Goal: Task Accomplishment & Management: Manage account settings

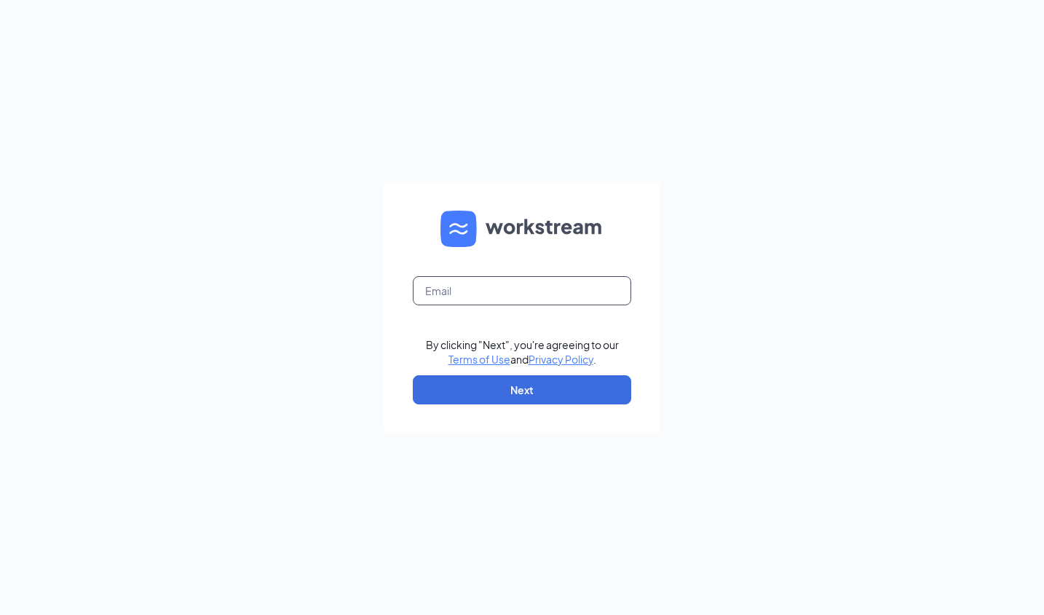
click at [512, 281] on input "text" at bounding box center [522, 290] width 219 height 29
type input "[EMAIL_ADDRESS][DOMAIN_NAME]"
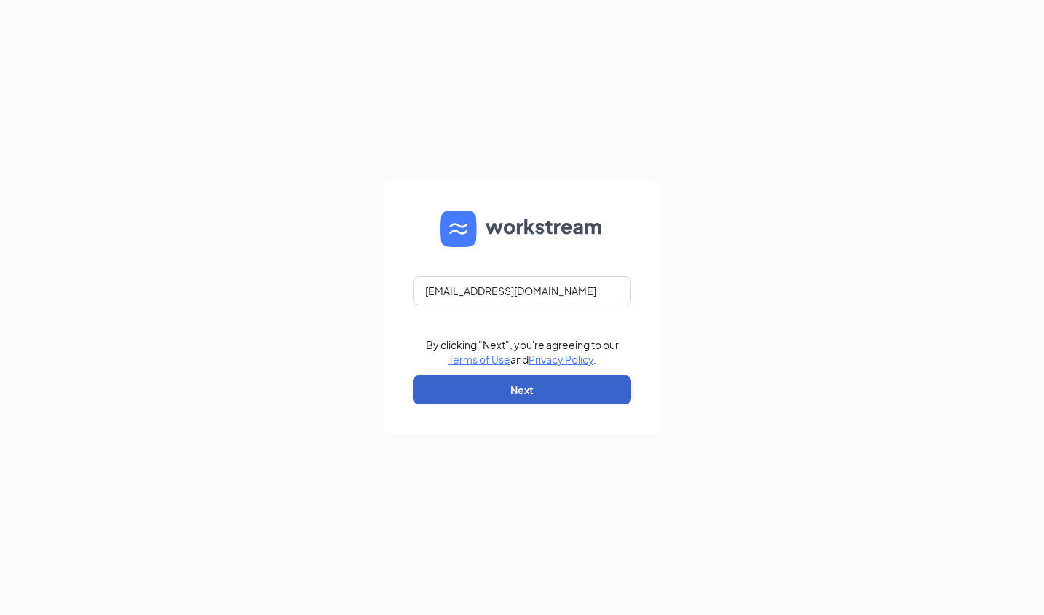
click at [522, 395] on button "Next" at bounding box center [522, 389] width 219 height 29
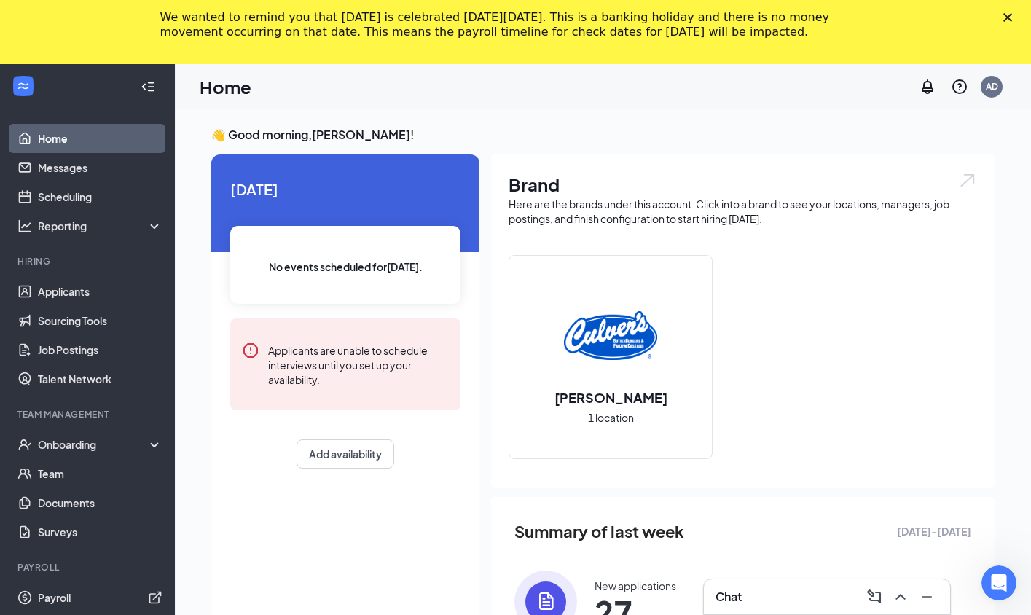
click at [1012, 13] on icon "Close" at bounding box center [1007, 17] width 9 height 9
